Goal: Task Accomplishment & Management: Complete application form

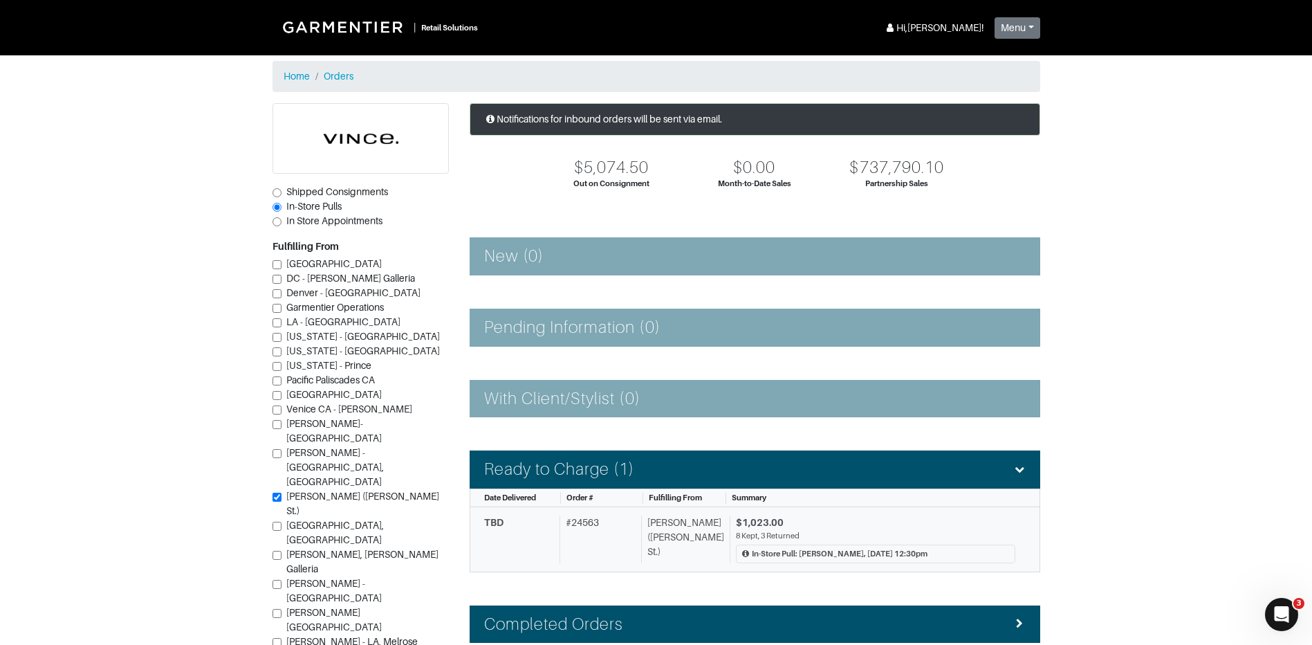
click at [881, 515] on div "$1,023.00" at bounding box center [875, 522] width 279 height 15
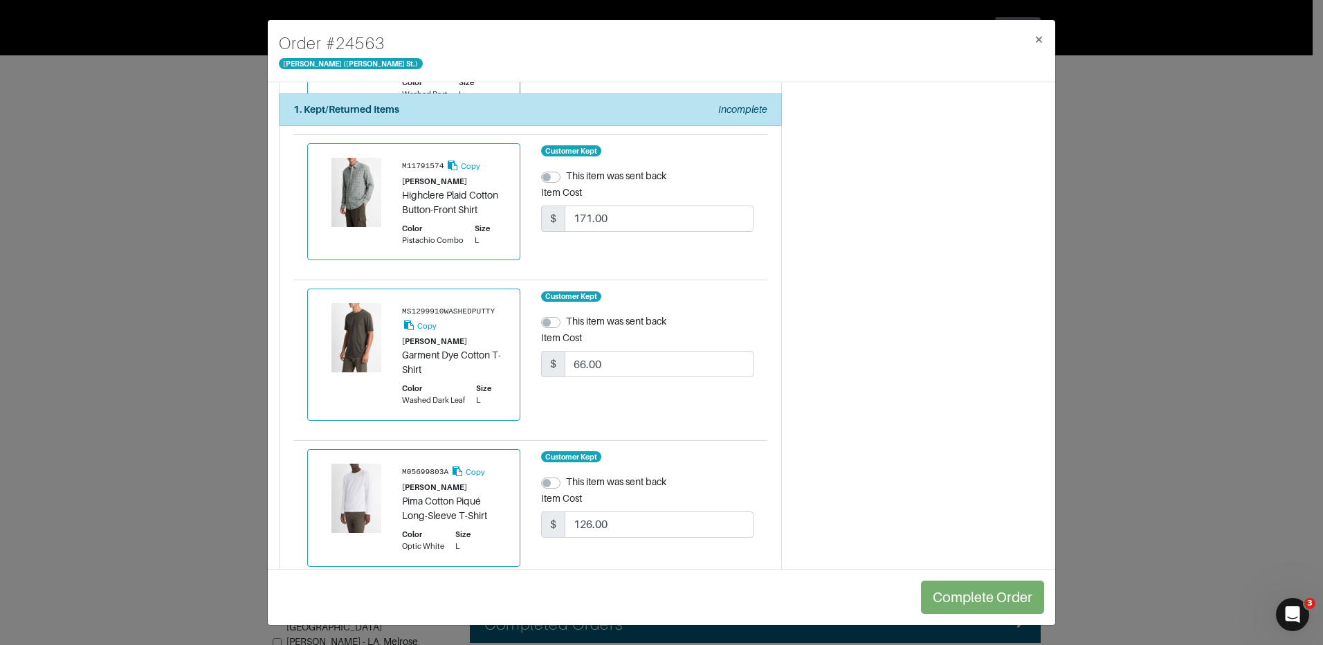
scroll to position [1408, 0]
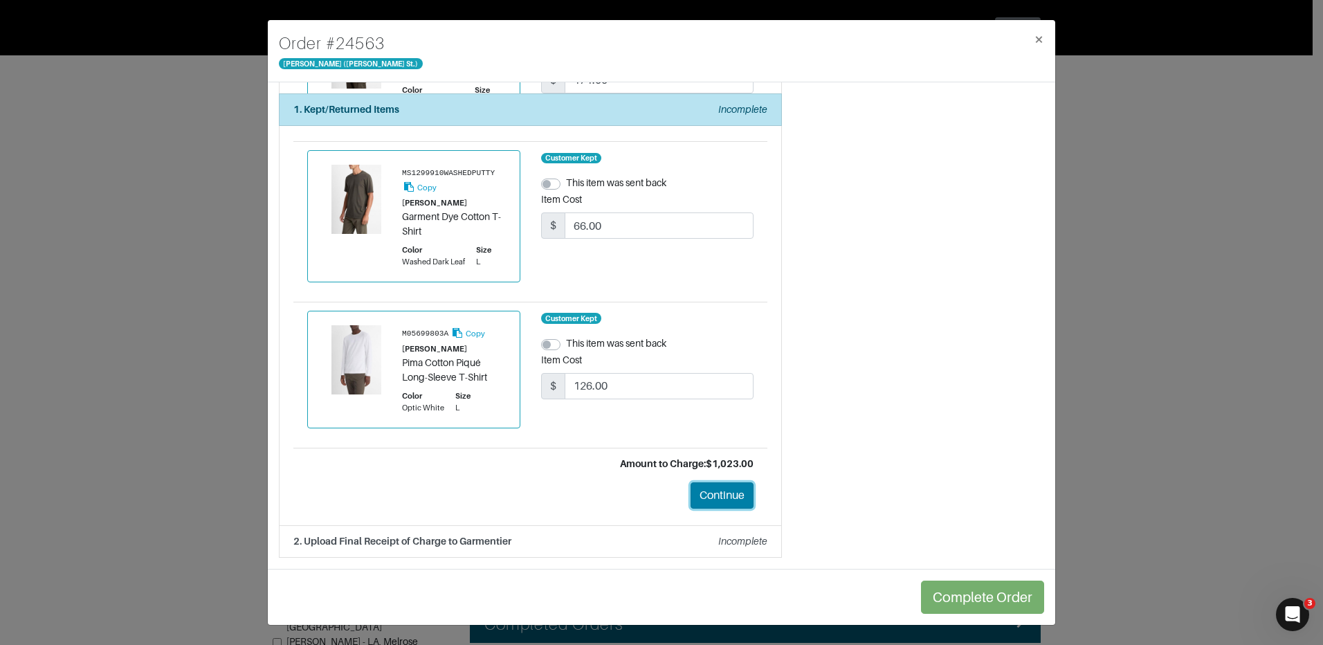
click at [717, 493] on button "Continue" at bounding box center [721, 495] width 63 height 26
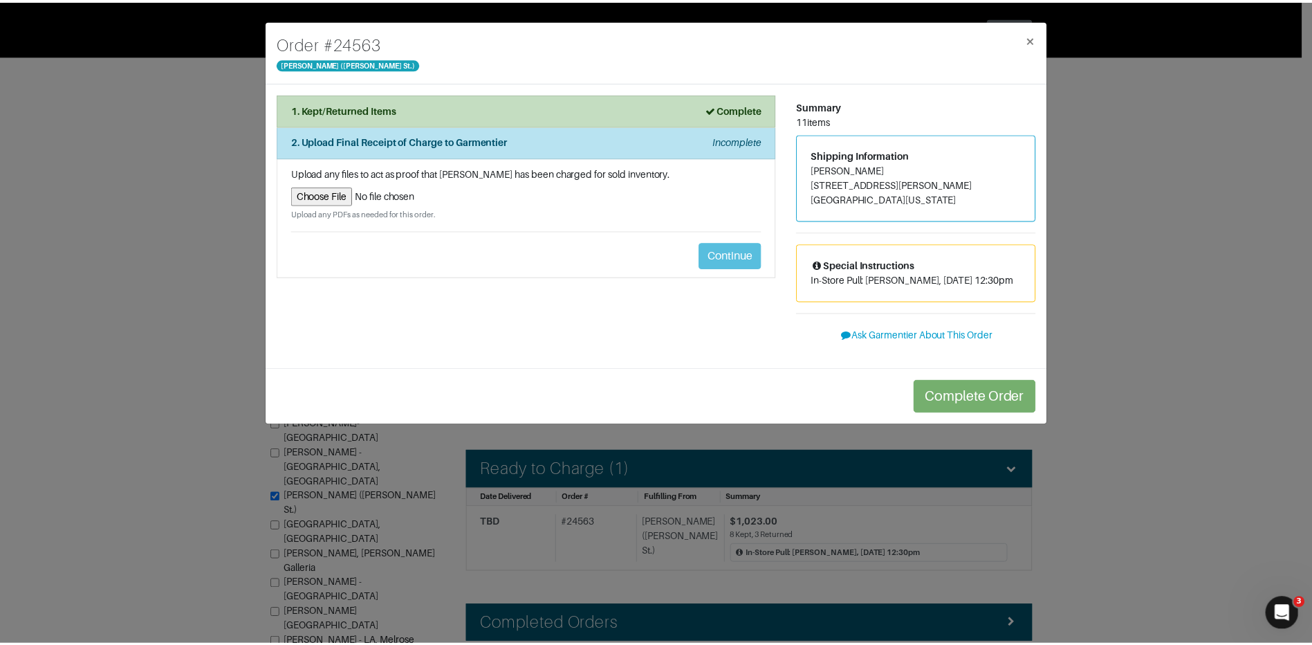
scroll to position [0, 0]
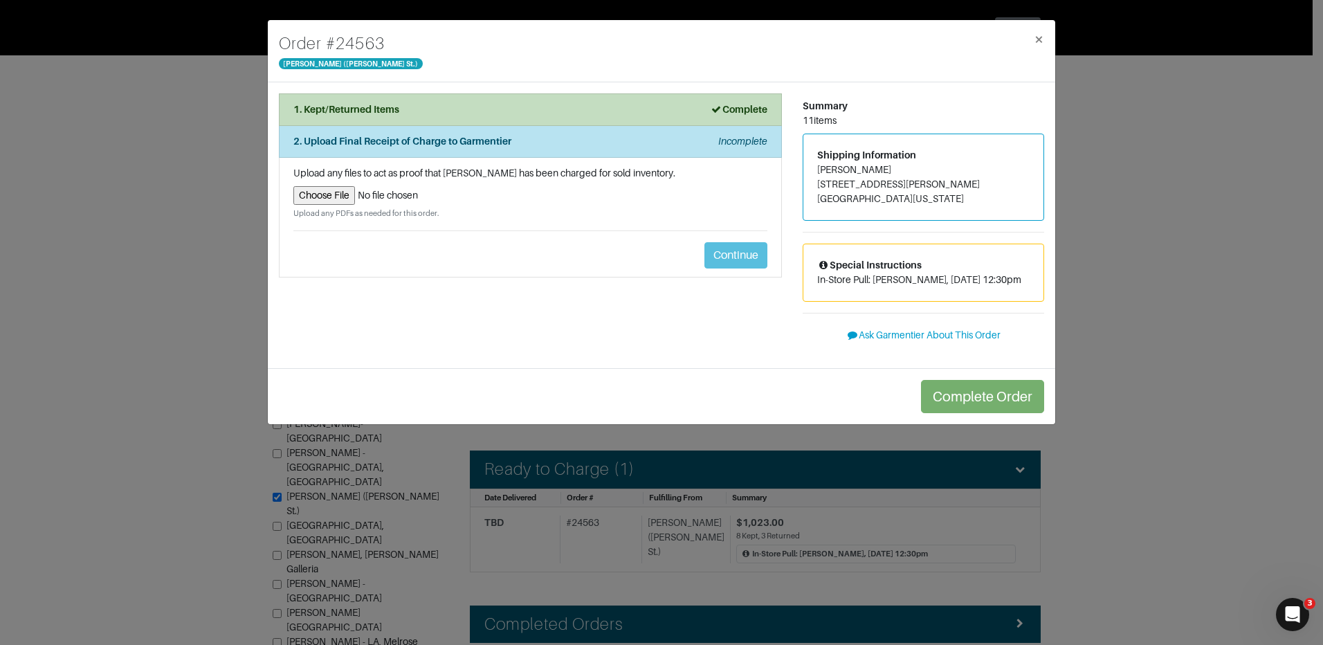
click at [331, 190] on input "file" at bounding box center [530, 195] width 474 height 19
type input "C:\fakepath\Garm9.19.pdf"
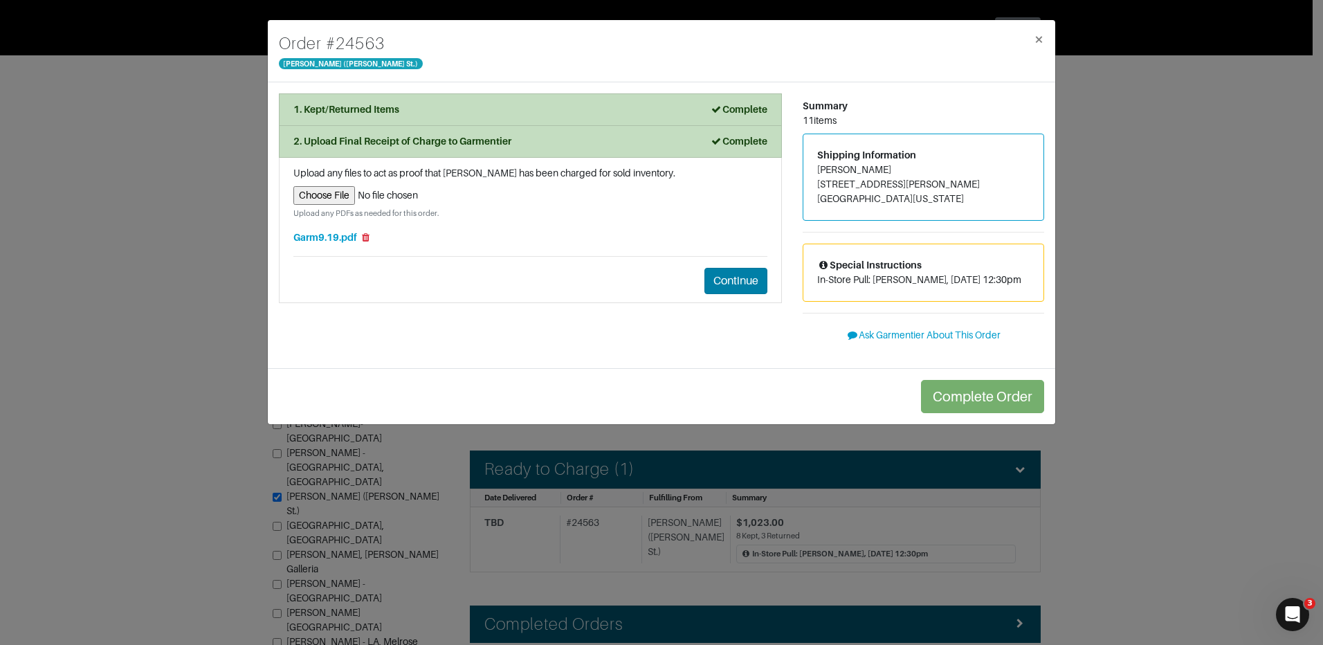
click at [726, 266] on li "Upload any files to act as proof that [PERSON_NAME] has been charged for sold i…" at bounding box center [530, 230] width 503 height 145
click at [728, 280] on button "Continue" at bounding box center [735, 281] width 63 height 26
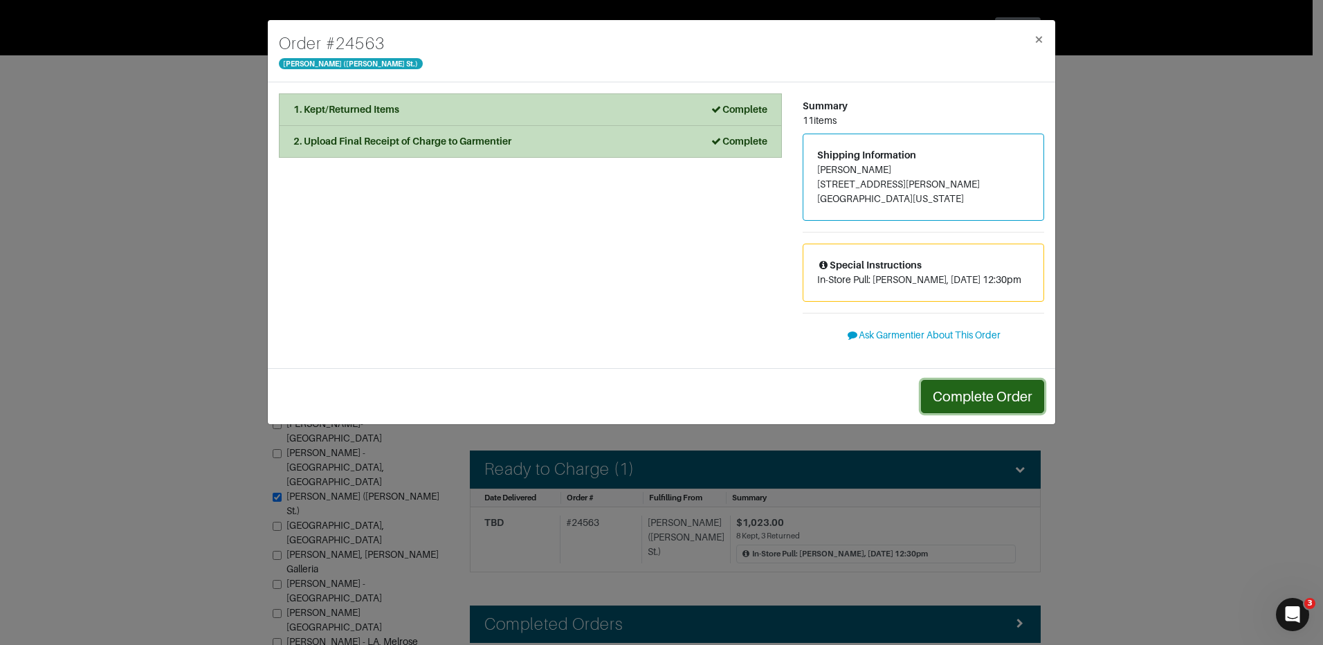
click at [998, 394] on button "Complete Order" at bounding box center [982, 396] width 123 height 33
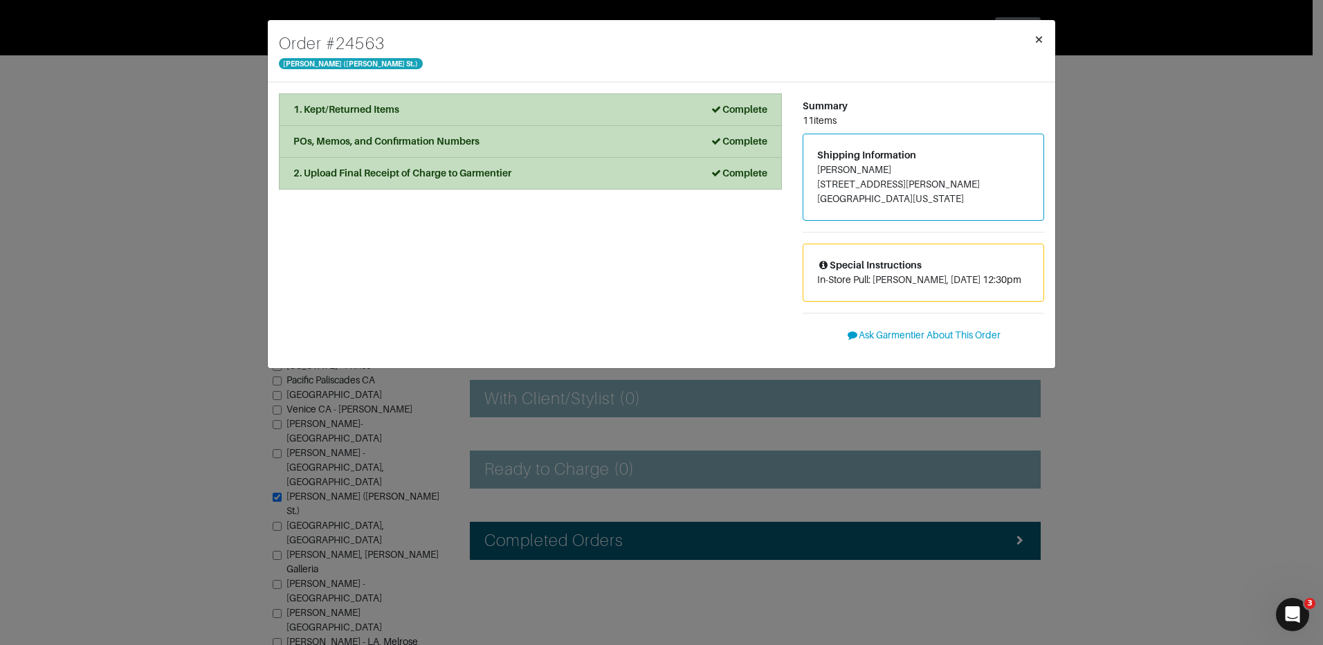
click at [1037, 37] on span "×" at bounding box center [1038, 39] width 10 height 19
